Goal: Book appointment/travel/reservation

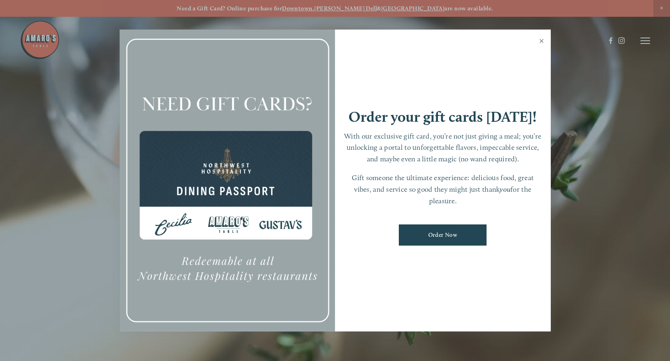
click at [541, 39] on link "Close" at bounding box center [542, 42] width 16 height 22
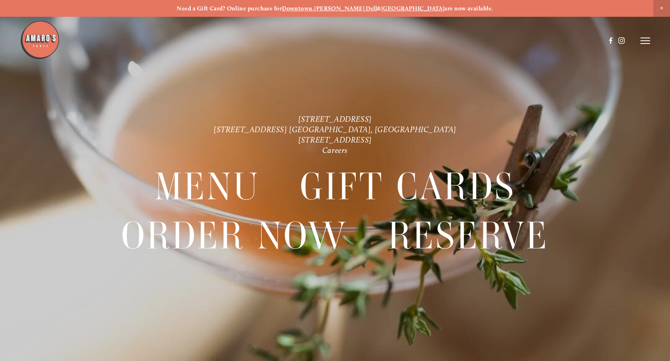
click at [661, 9] on span "Close Announcement" at bounding box center [662, 8] width 17 height 17
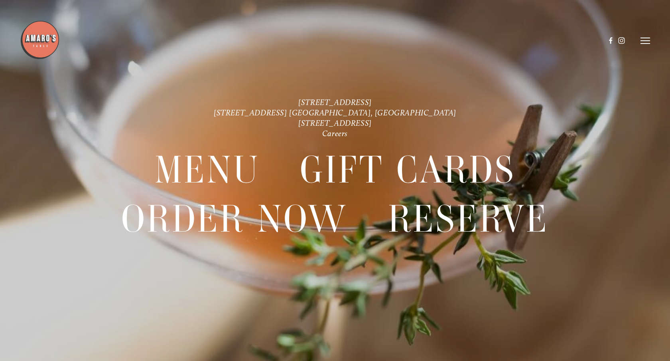
click at [642, 45] on header "Menu Order Now Visit Gallery 0" at bounding box center [335, 40] width 630 height 81
click at [644, 44] on icon at bounding box center [646, 40] width 10 height 7
click at [592, 42] on span "Reserve" at bounding box center [594, 40] width 18 height 7
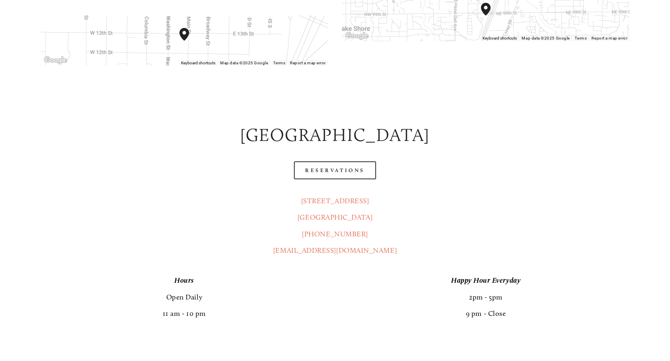
scroll to position [336, 0]
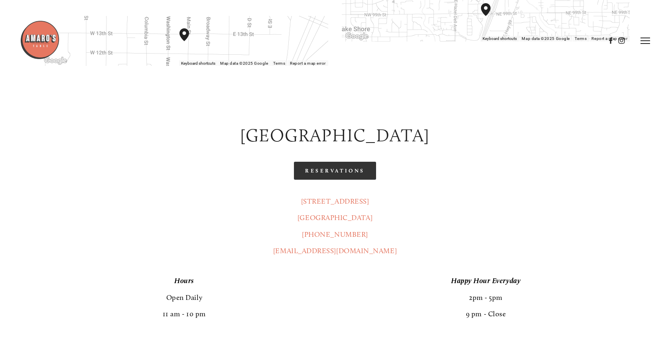
click at [321, 162] on link "Reservations" at bounding box center [335, 171] width 82 height 18
click at [646, 40] on icon at bounding box center [646, 40] width 10 height 7
click at [644, 39] on icon at bounding box center [644, 40] width 7 height 7
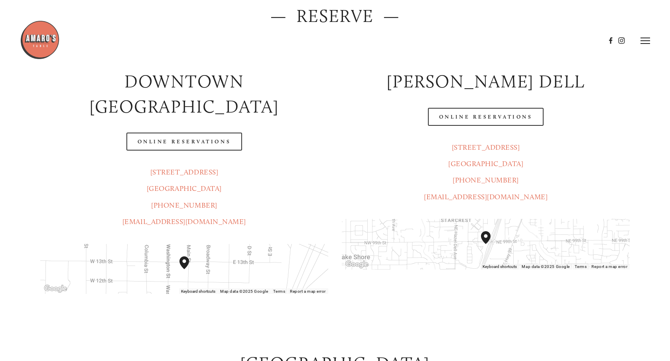
scroll to position [0, 0]
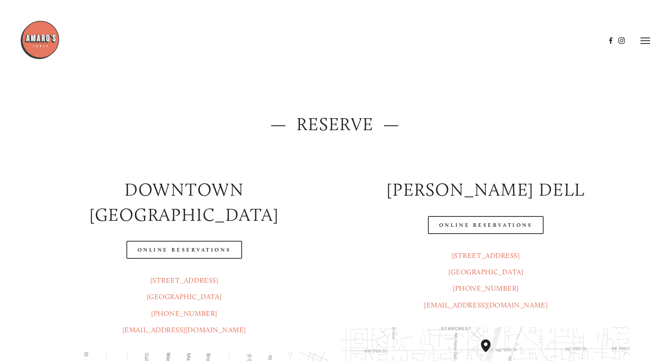
click at [644, 41] on icon at bounding box center [646, 40] width 10 height 7
click at [494, 43] on span "Menu" at bounding box center [497, 40] width 15 height 7
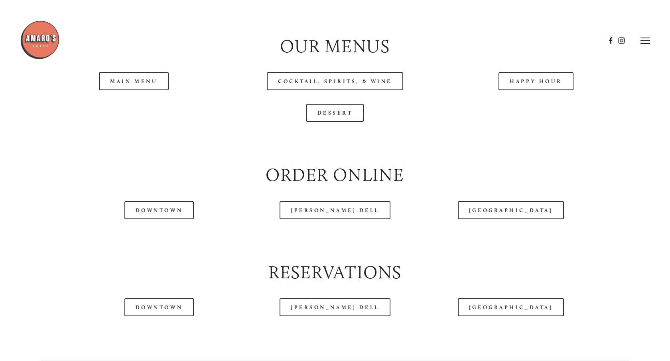
scroll to position [871, 0]
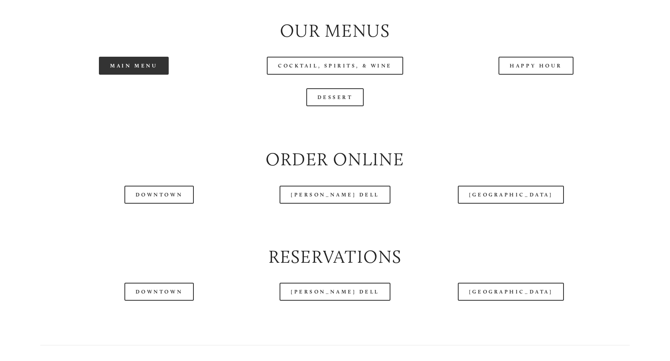
click at [120, 67] on link "Main Menu" at bounding box center [134, 66] width 70 height 18
